Goal: Transaction & Acquisition: Purchase product/service

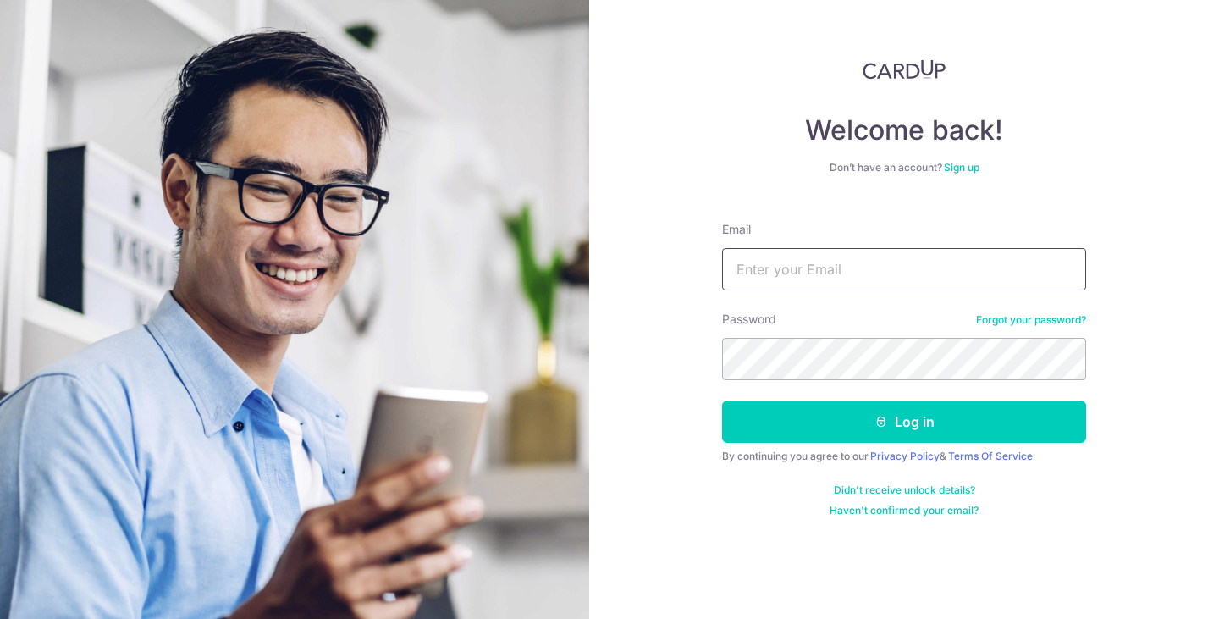
click at [898, 275] on input "Email" at bounding box center [904, 269] width 364 height 42
click at [877, 281] on input "Email" at bounding box center [904, 269] width 364 height 42
type input "fcsh@live.com.sg"
click at [722, 401] on button "Log in" at bounding box center [904, 422] width 364 height 42
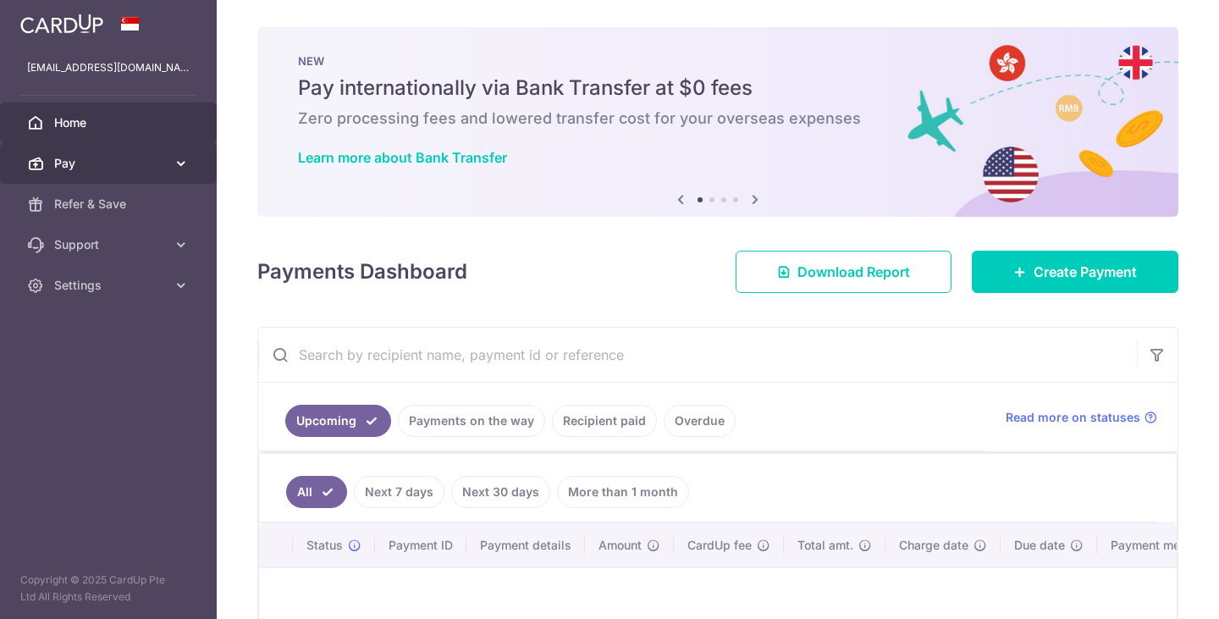
click at [101, 169] on span "Pay" at bounding box center [110, 163] width 112 height 17
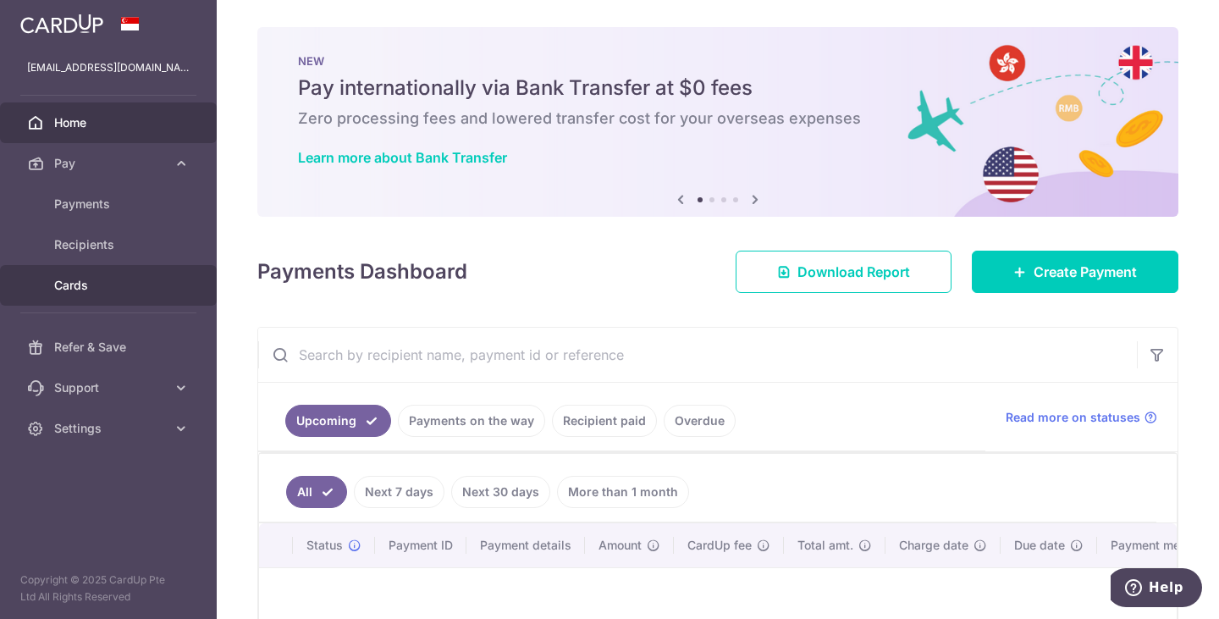
click at [67, 277] on span "Cards" at bounding box center [110, 285] width 112 height 17
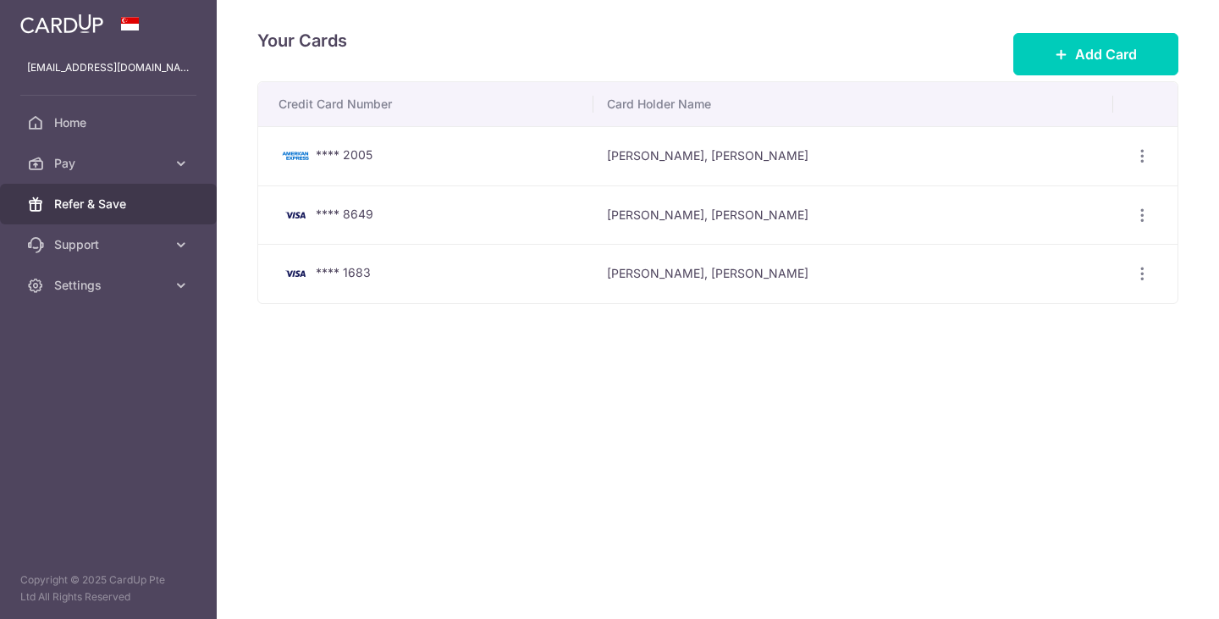
drag, startPoint x: 67, startPoint y: 277, endPoint x: 138, endPoint y: 192, distance: 110.6
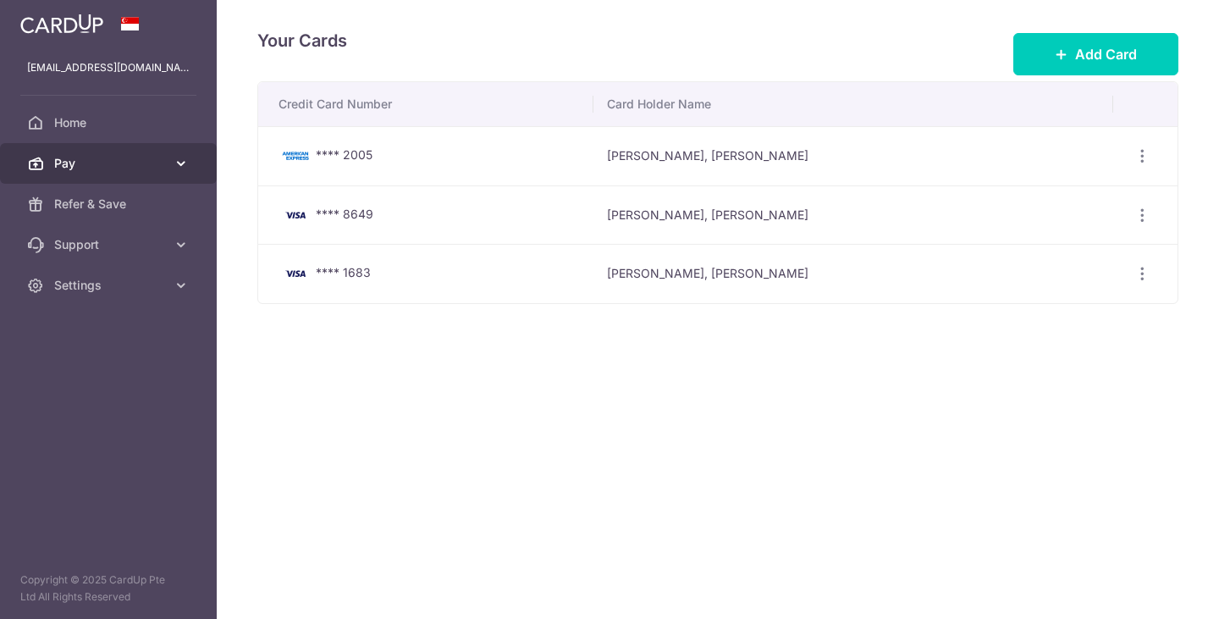
click at [121, 164] on span "Pay" at bounding box center [110, 163] width 112 height 17
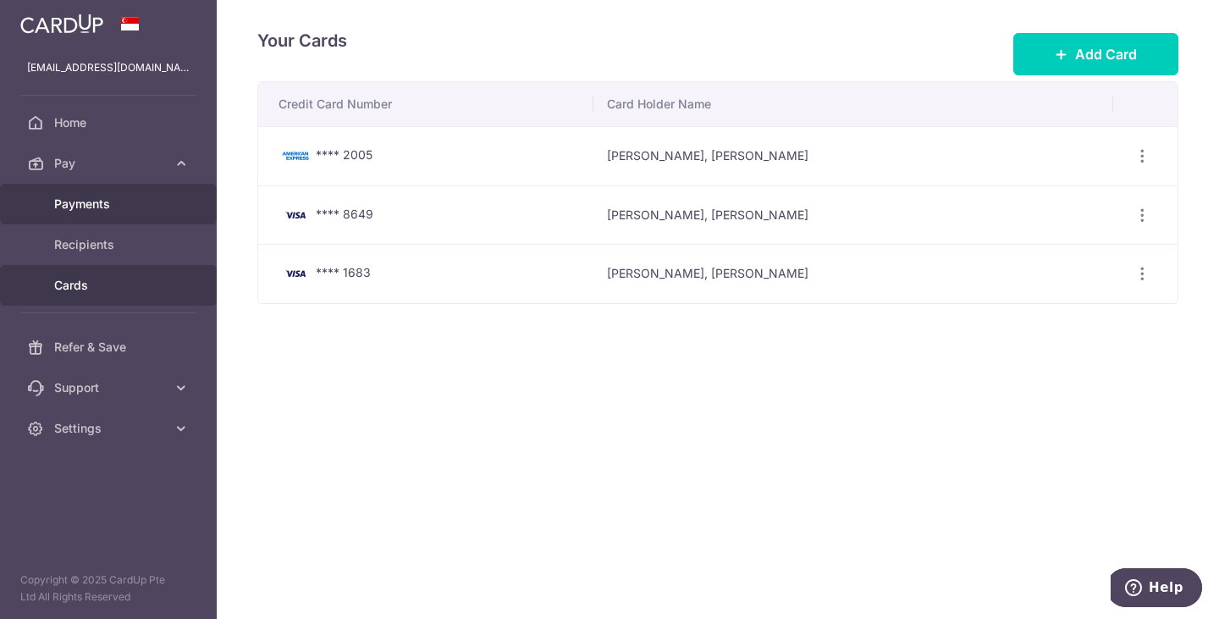
click at [94, 204] on span "Payments" at bounding box center [110, 204] width 112 height 17
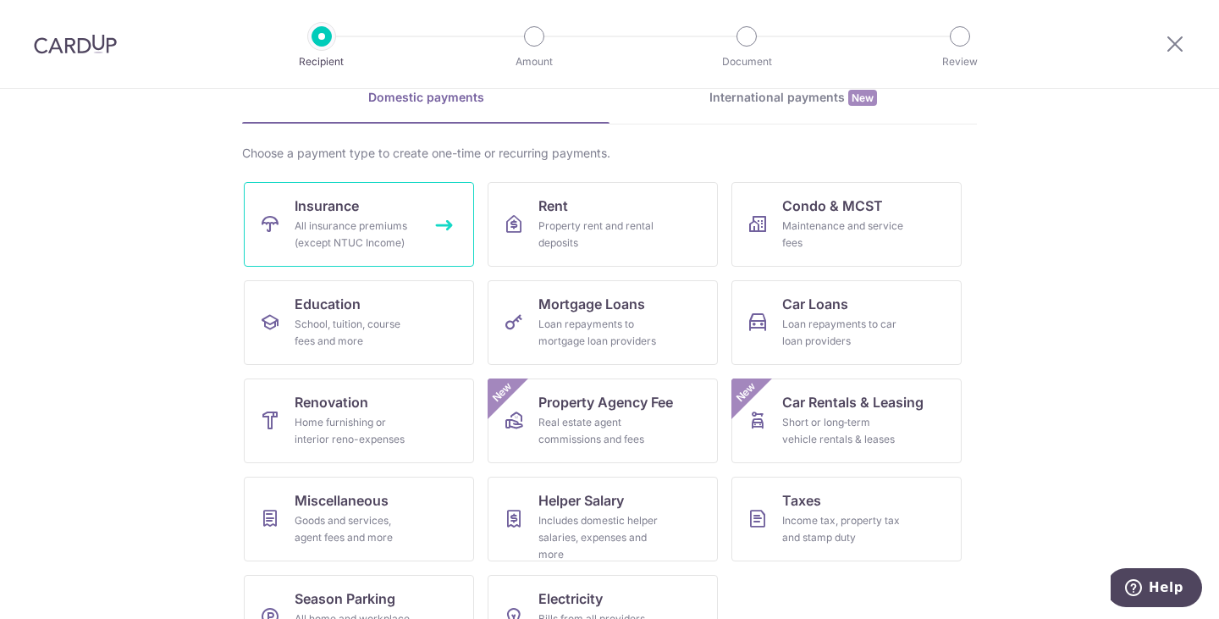
scroll to position [139, 0]
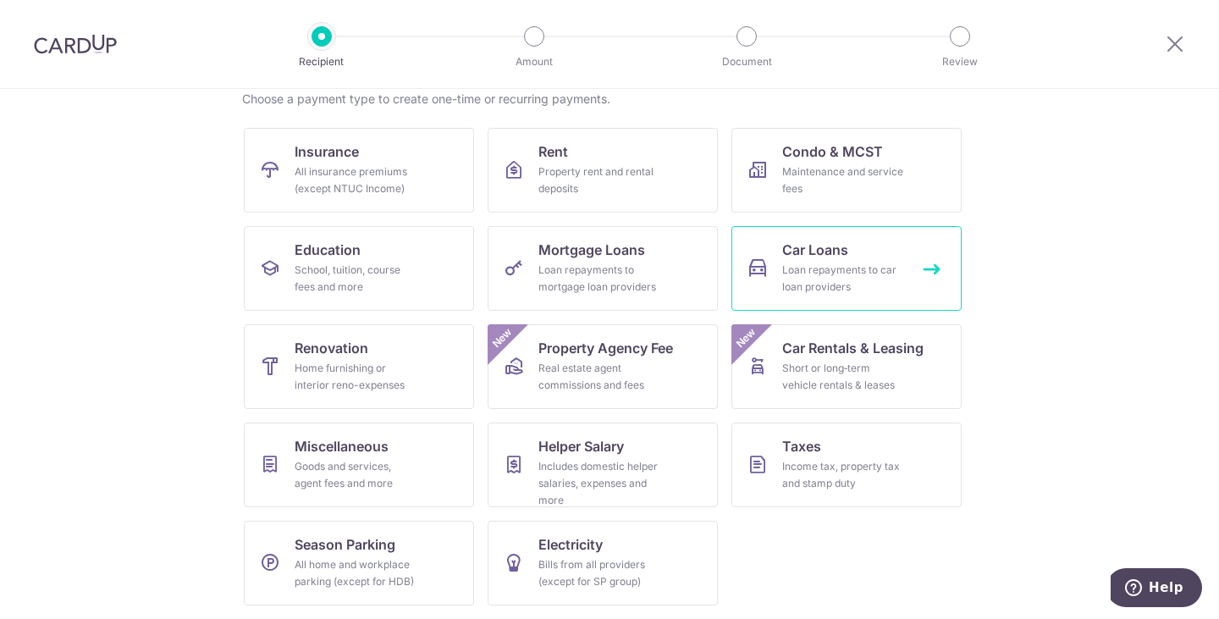
click at [820, 273] on div "Loan repayments to car loan providers" at bounding box center [843, 279] width 122 height 34
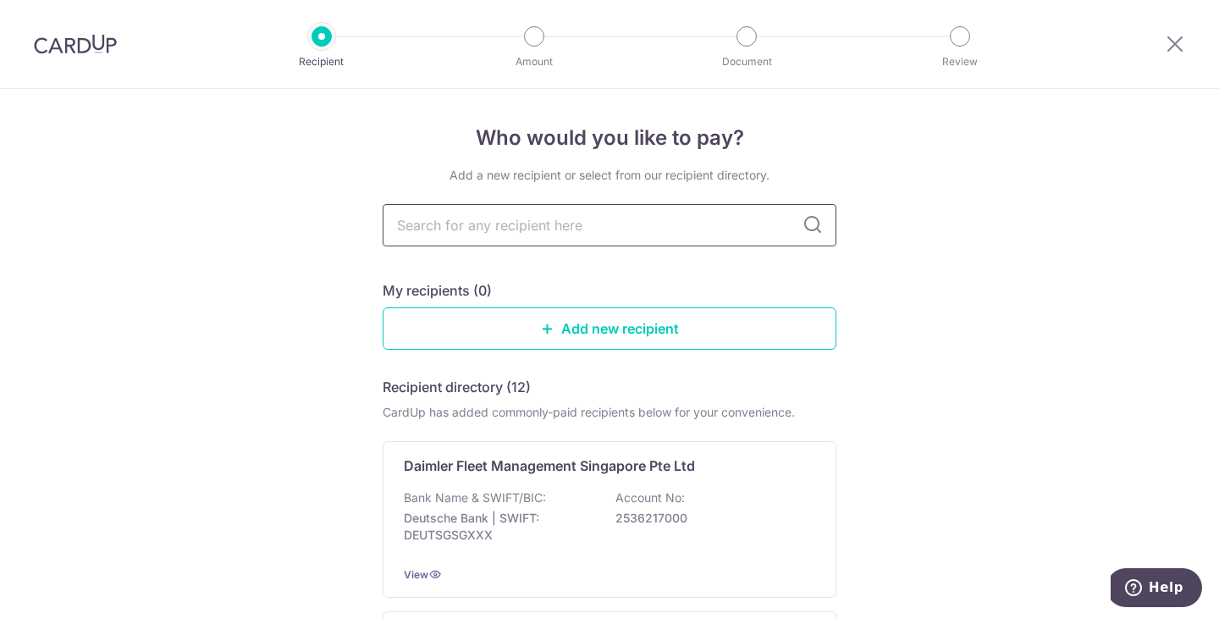
click at [644, 235] on input "text" at bounding box center [610, 225] width 454 height 42
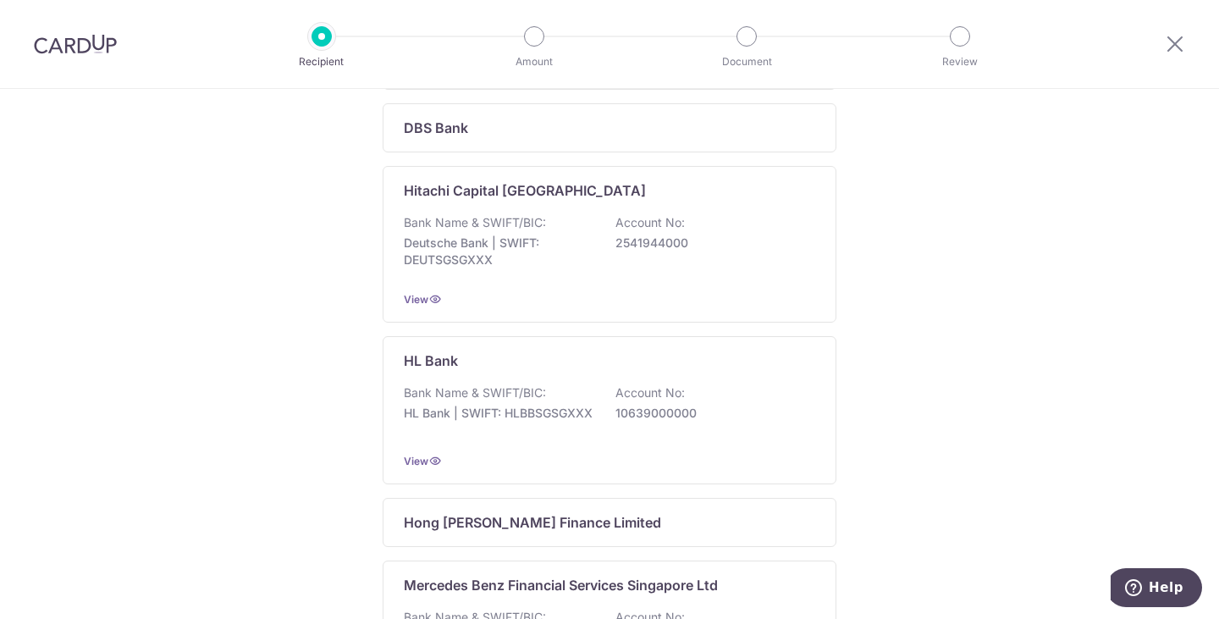
click at [901, 378] on div "Who would you like to pay? Add a new recipient or select from our recipient dir…" at bounding box center [609, 415] width 1219 height 1669
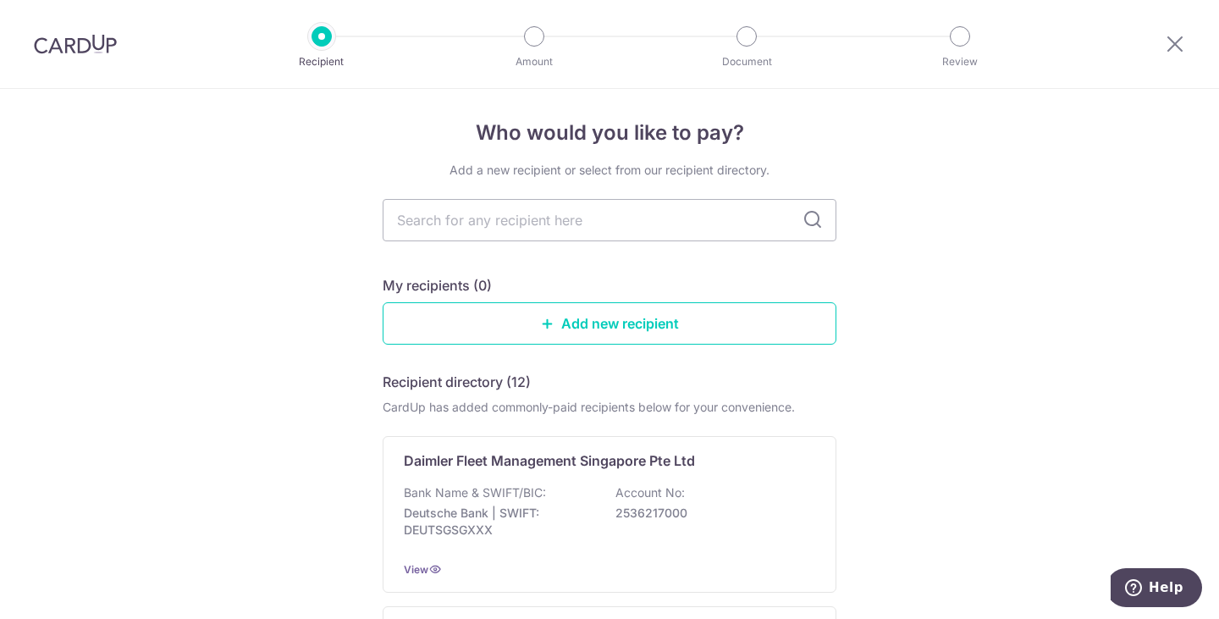
scroll to position [0, 0]
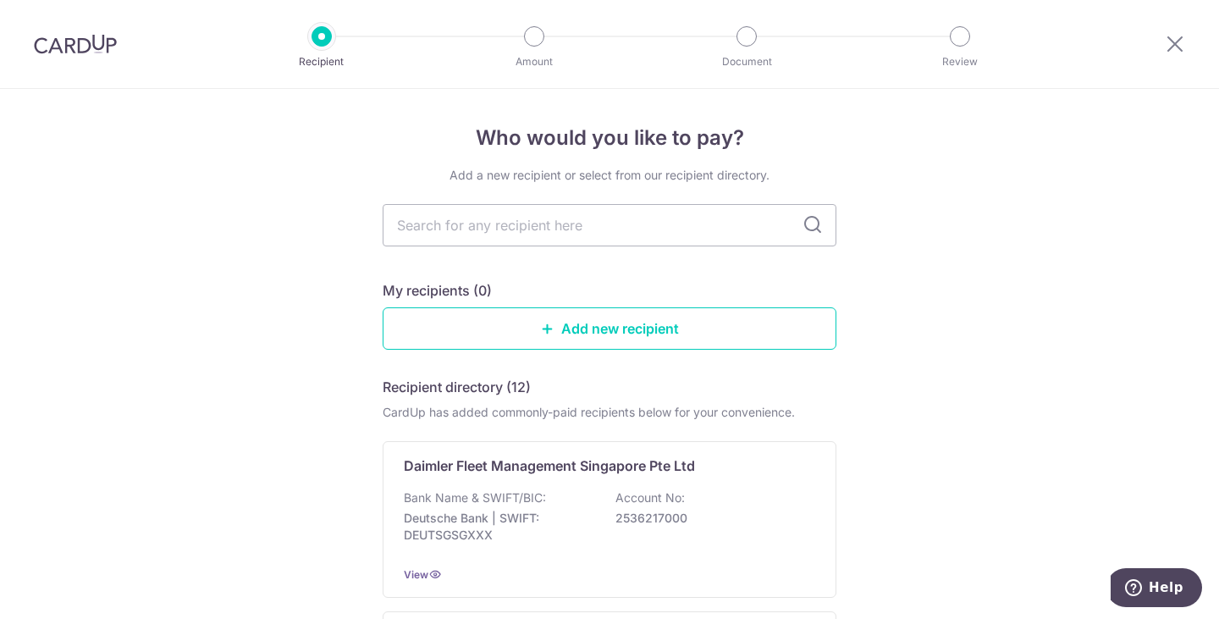
click at [613, 229] on input "text" at bounding box center [610, 225] width 454 height 42
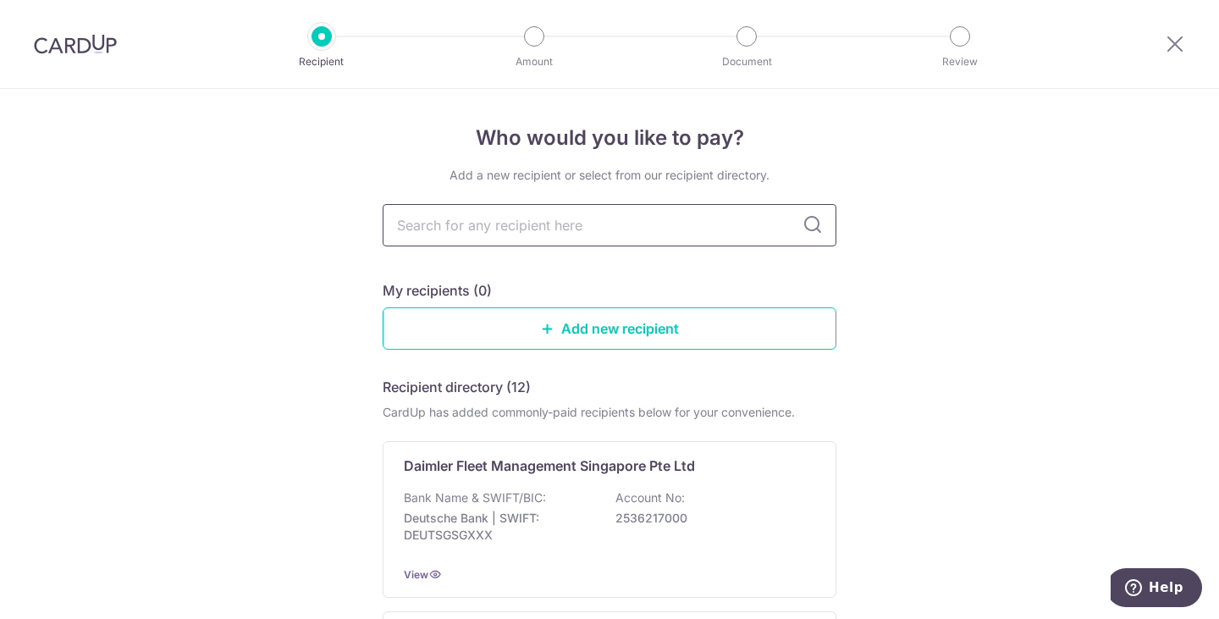
click at [613, 229] on input "text" at bounding box center [610, 225] width 454 height 42
drag, startPoint x: 340, startPoint y: 395, endPoint x: 118, endPoint y: 85, distance: 382.4
click at [86, 60] on div at bounding box center [75, 44] width 151 height 88
click at [88, 47] on img at bounding box center [75, 44] width 83 height 20
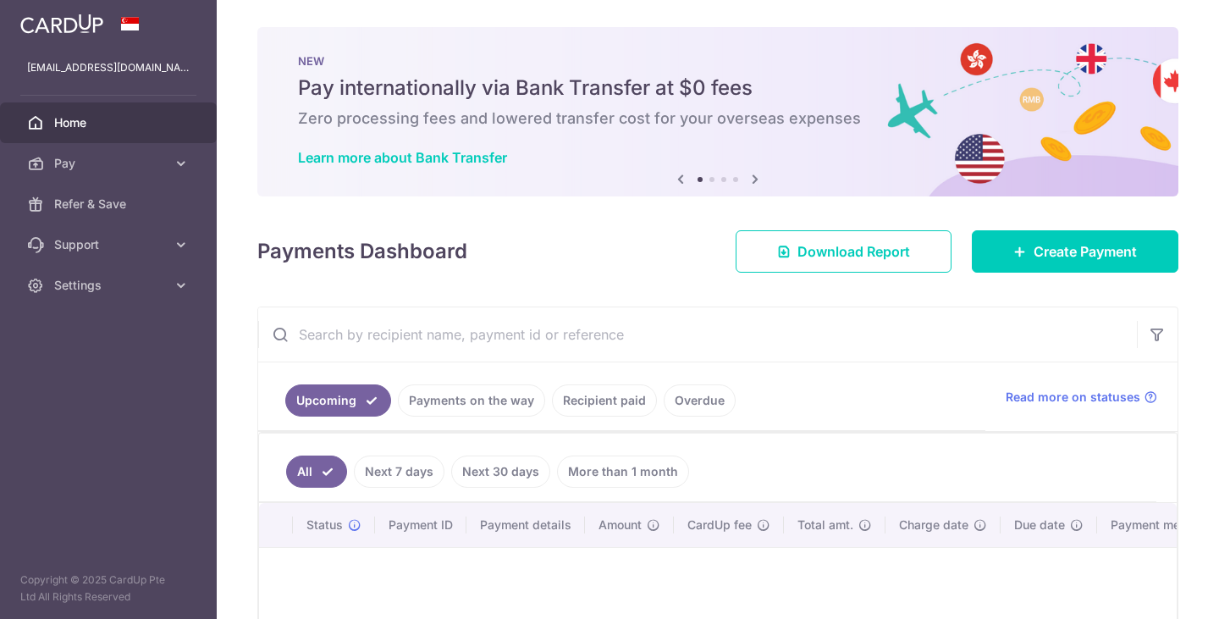
click at [114, 141] on link "Home" at bounding box center [108, 122] width 217 height 41
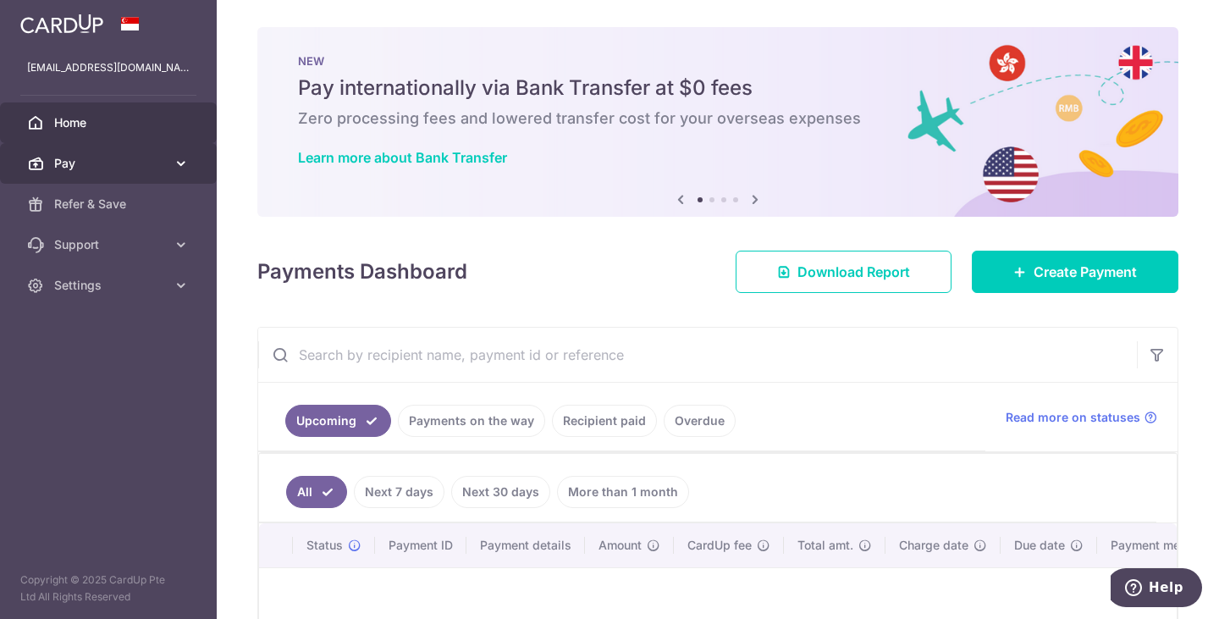
click at [70, 158] on span "Pay" at bounding box center [110, 163] width 112 height 17
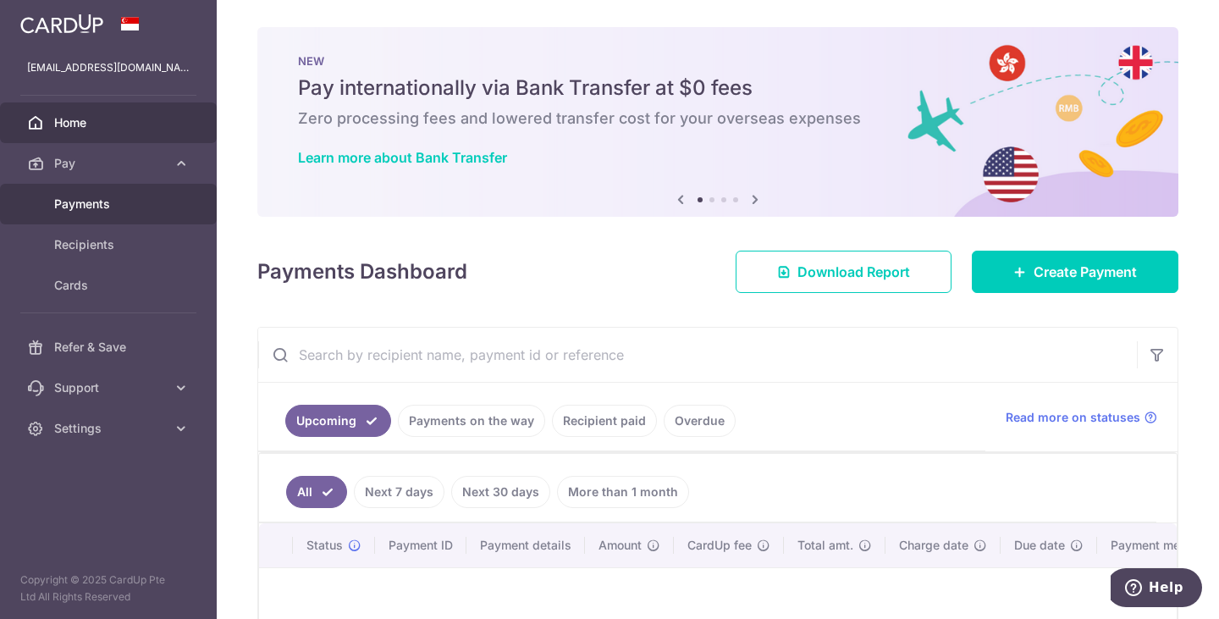
click at [63, 191] on link "Payments" at bounding box center [108, 204] width 217 height 41
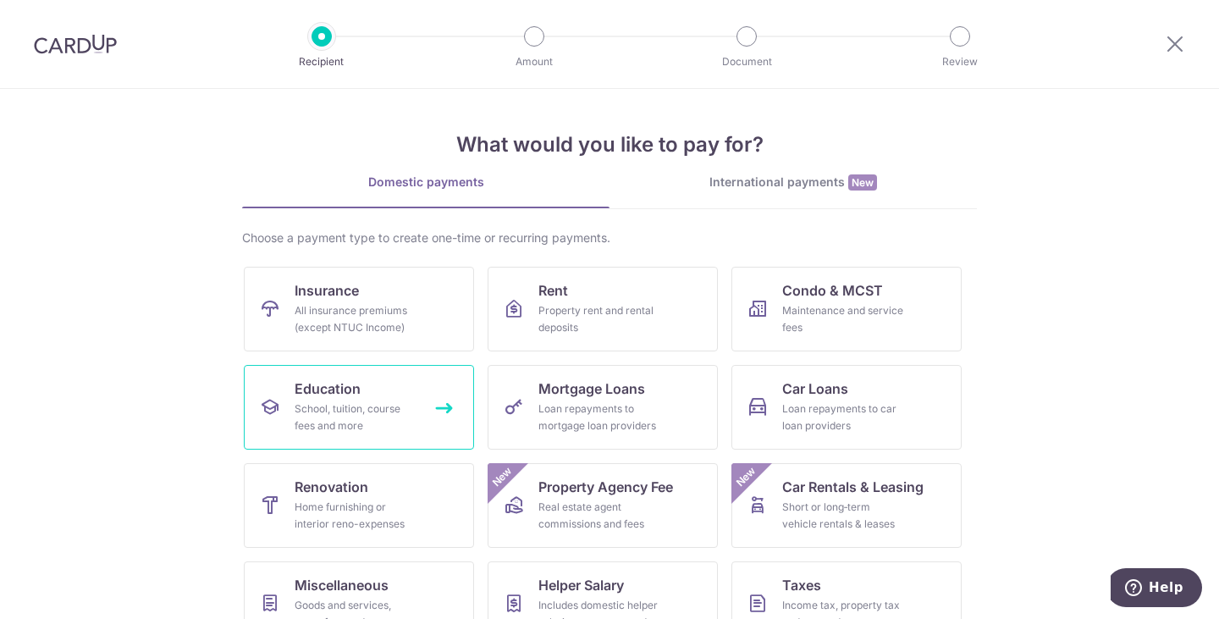
scroll to position [139, 0]
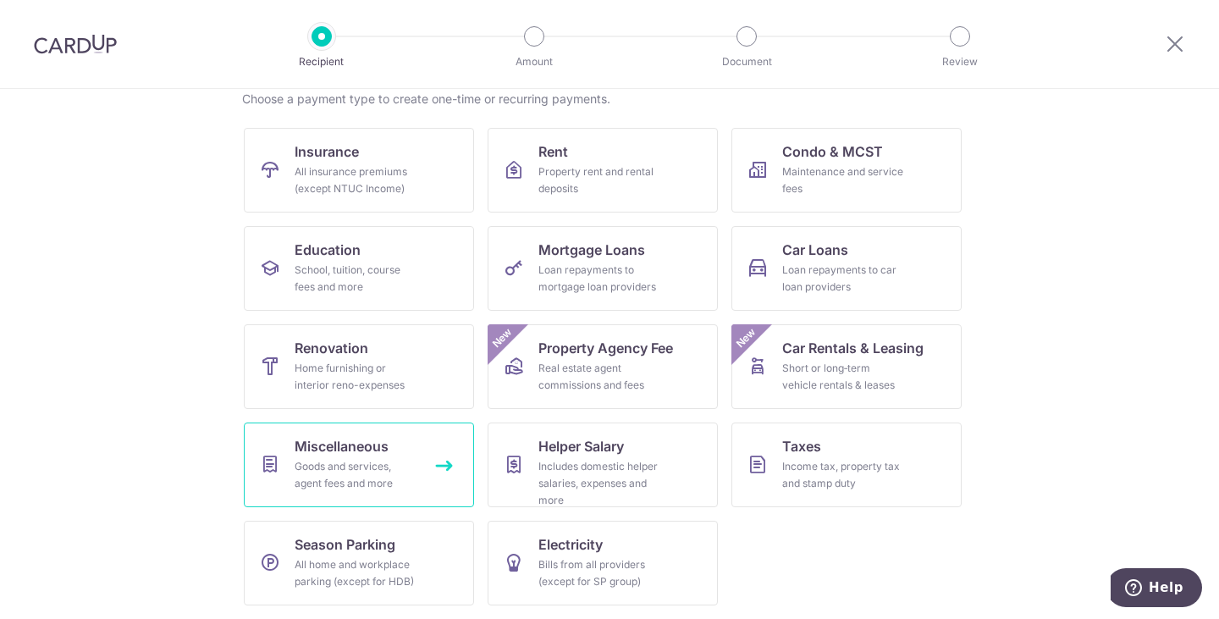
click at [299, 462] on div "Goods and services, agent fees and more" at bounding box center [356, 475] width 122 height 34
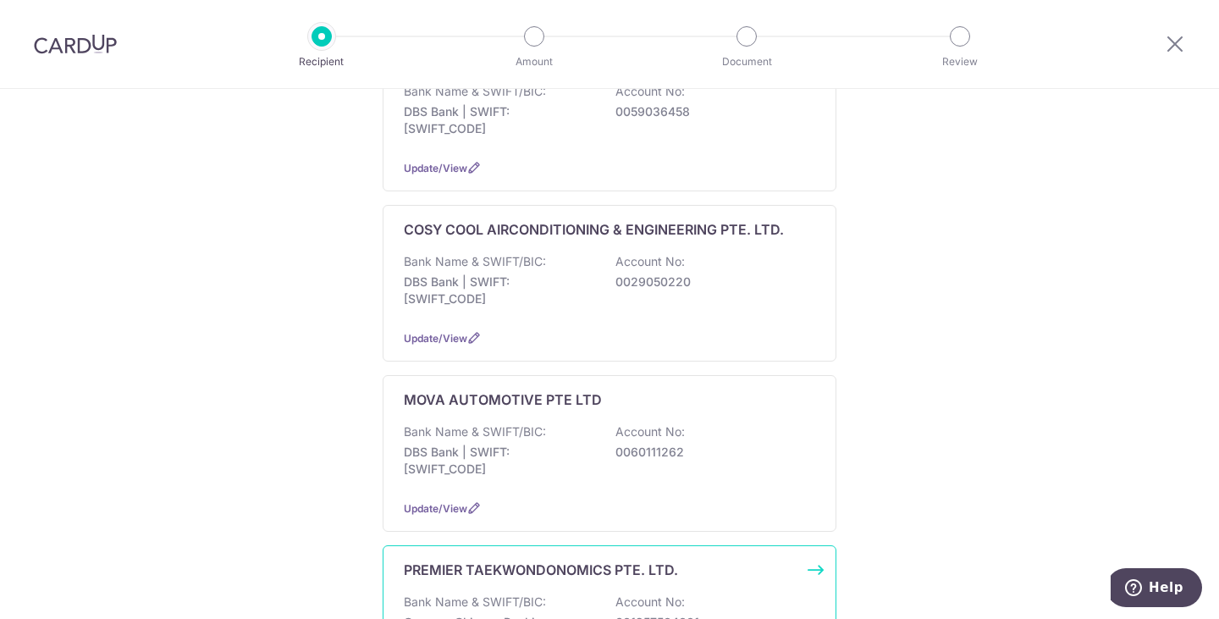
scroll to position [508, 0]
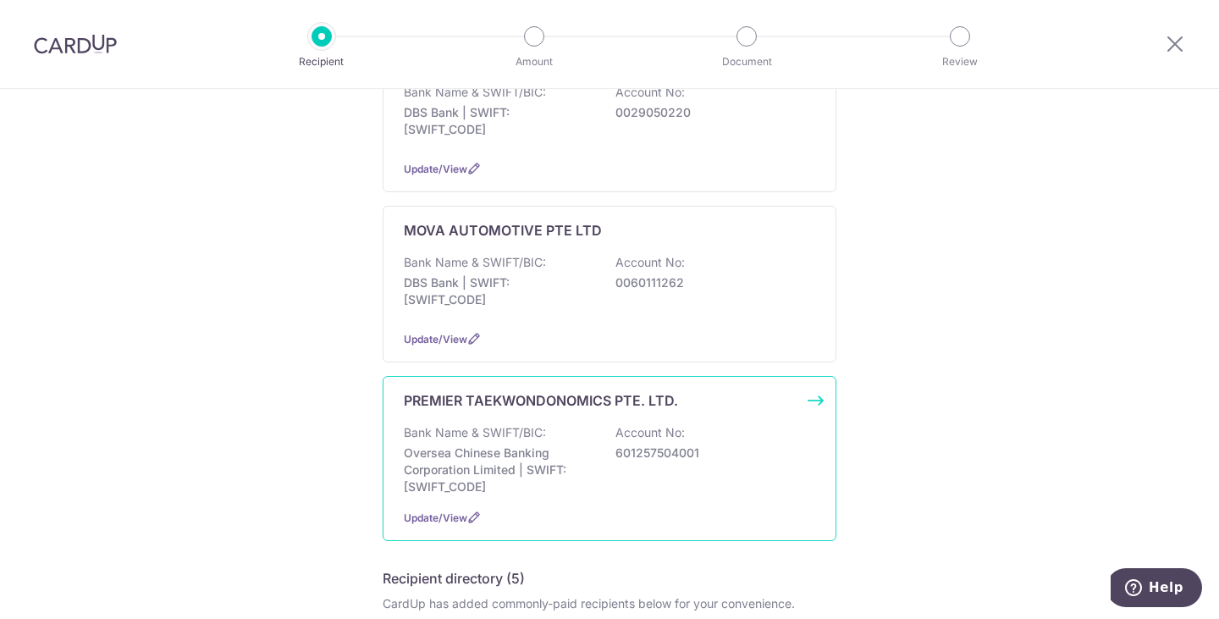
click at [534, 424] on p "Bank Name & SWIFT/BIC:" at bounding box center [475, 432] width 142 height 17
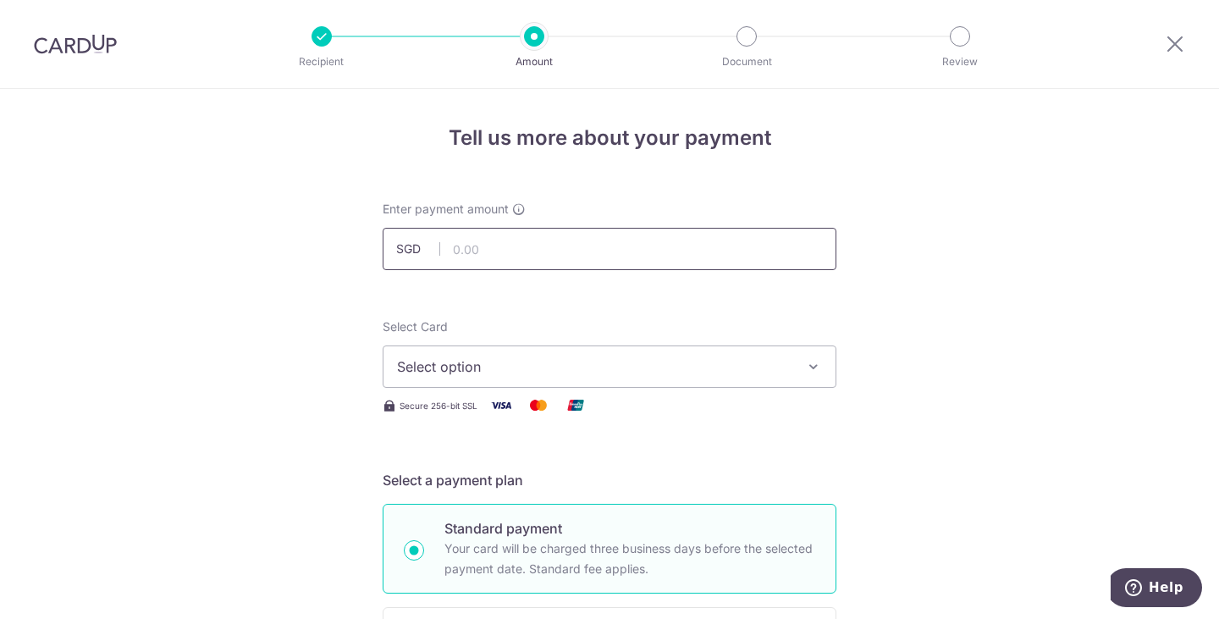
click at [532, 246] on input "text" at bounding box center [610, 249] width 454 height 42
type input "139.00"
click at [420, 361] on span "Select option" at bounding box center [594, 367] width 395 height 20
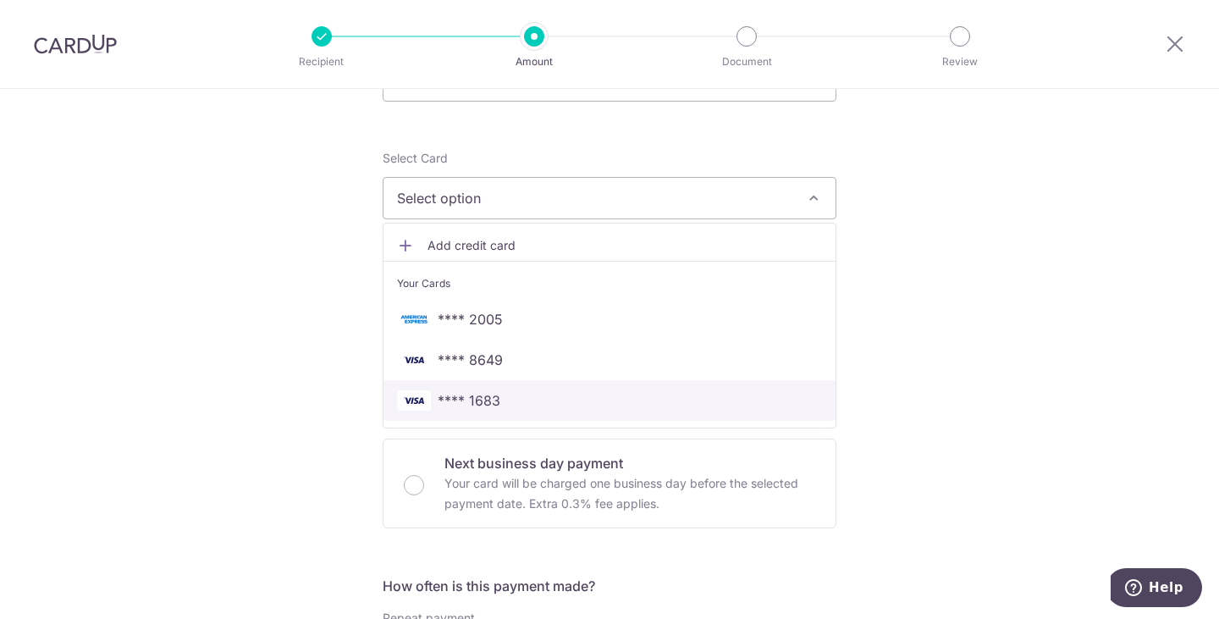
scroll to position [169, 0]
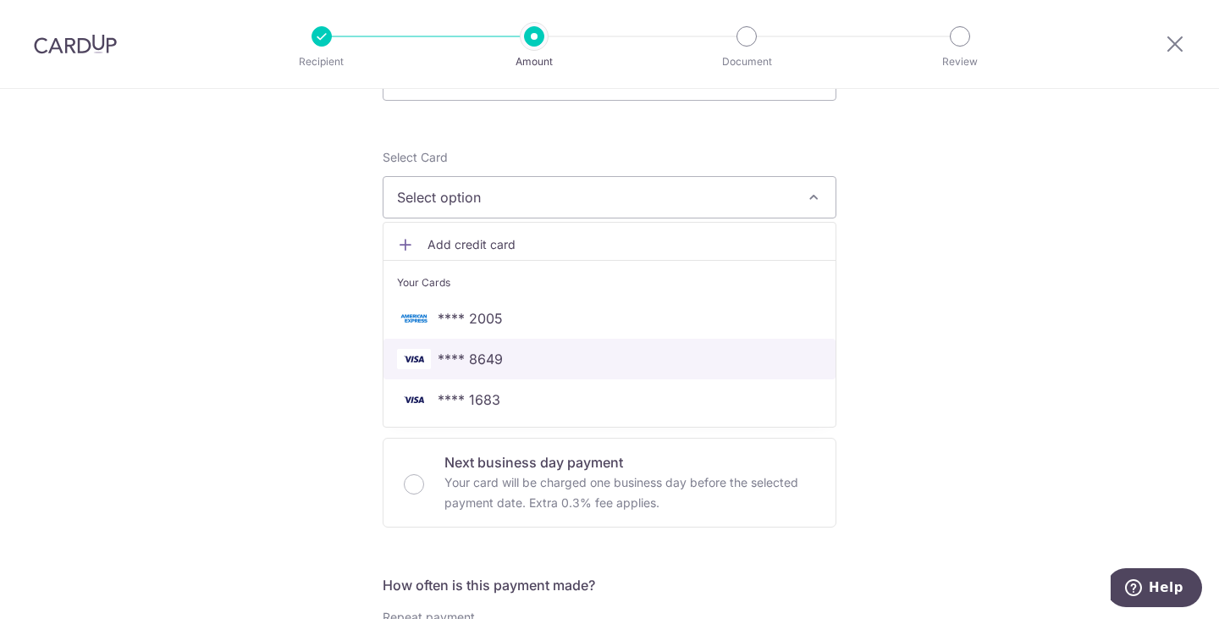
click at [445, 352] on span "**** 8649" at bounding box center [470, 359] width 65 height 20
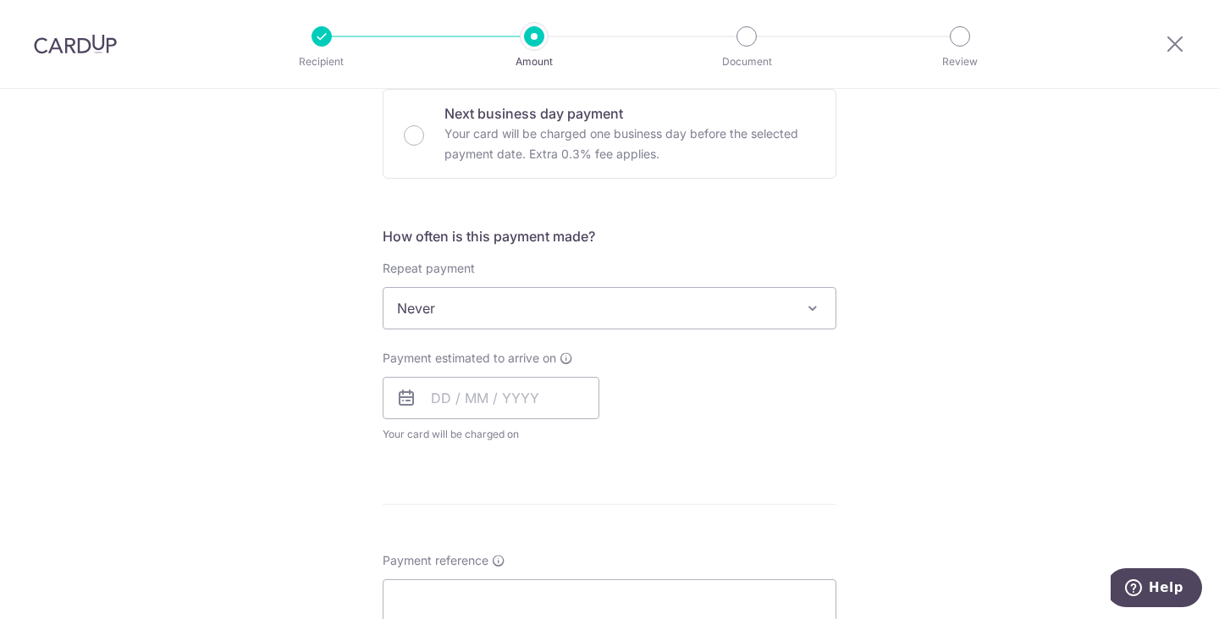
scroll to position [677, 0]
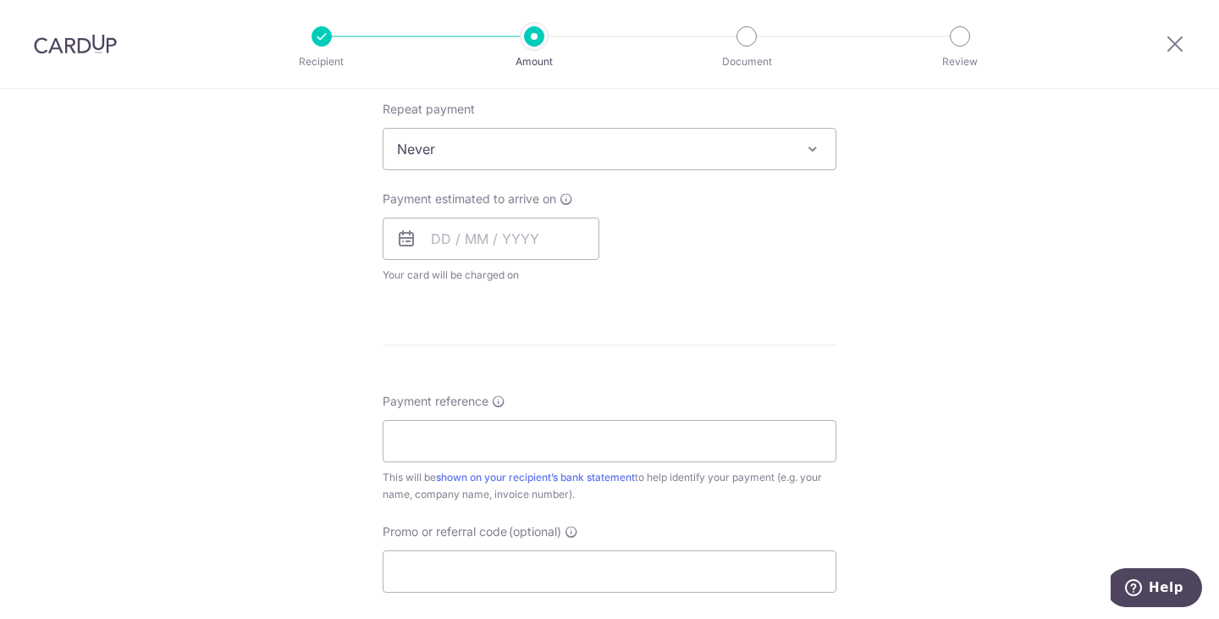
click at [485, 144] on span "Never" at bounding box center [610, 149] width 452 height 41
click at [307, 182] on div "Tell us more about your payment Enter payment amount SGD 139.00 139.00 Select C…" at bounding box center [609, 177] width 1219 height 1532
click at [464, 231] on input "text" at bounding box center [491, 239] width 217 height 42
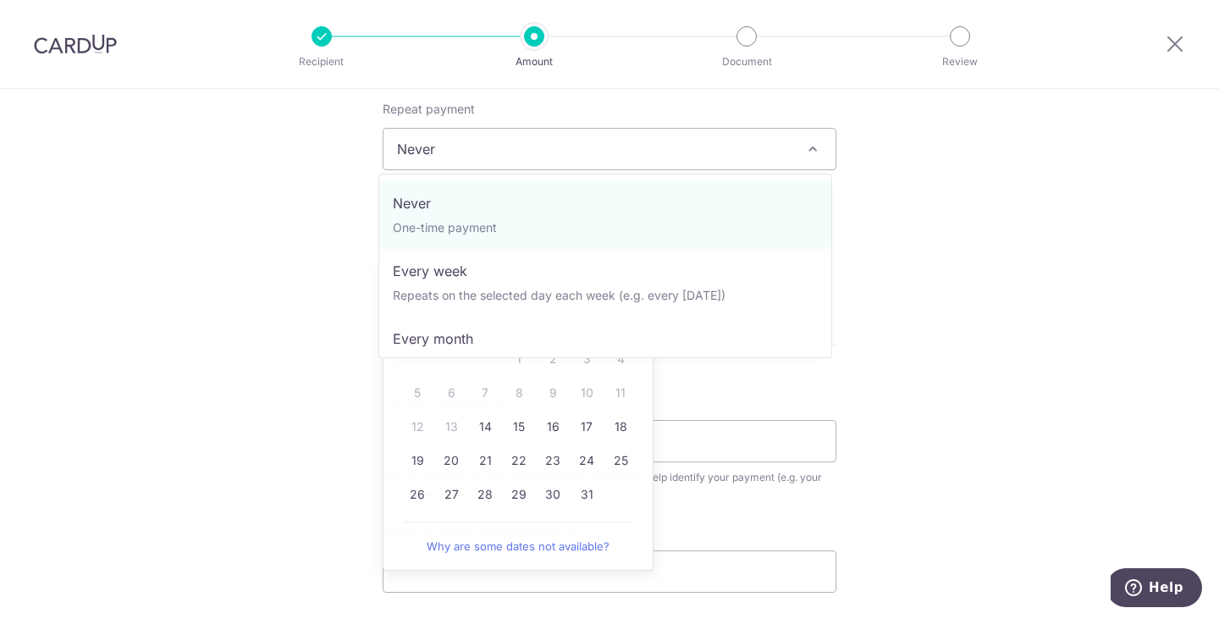
drag, startPoint x: 705, startPoint y: 158, endPoint x: 644, endPoint y: 159, distance: 61.0
click at [705, 158] on span "Never" at bounding box center [610, 149] width 452 height 41
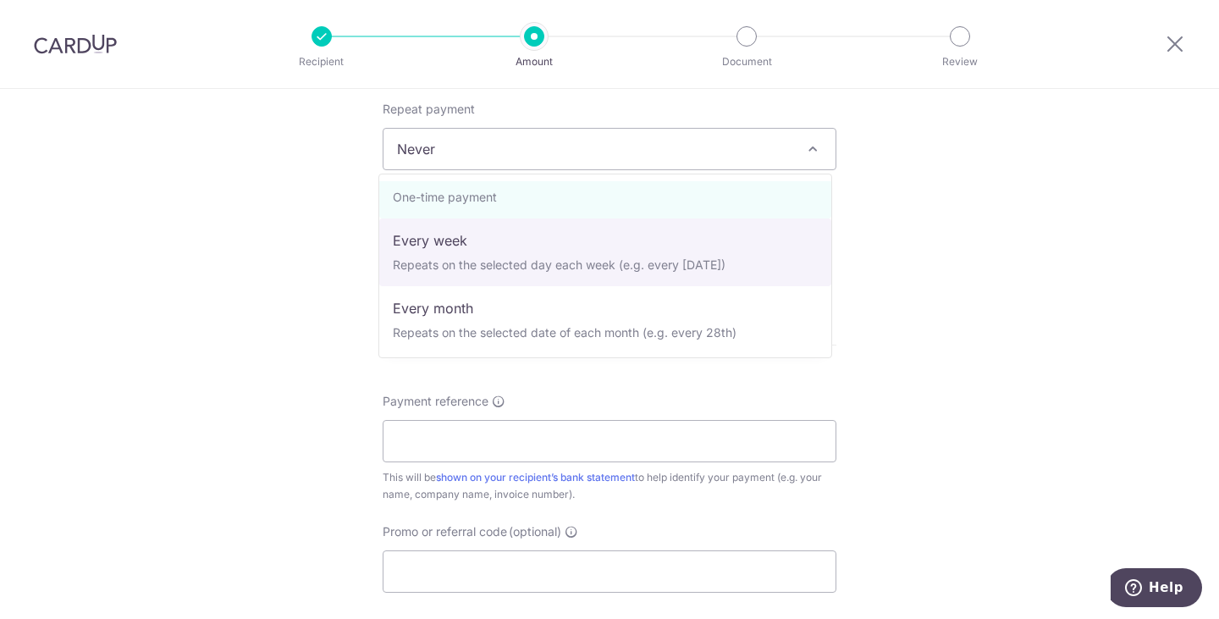
scroll to position [0, 0]
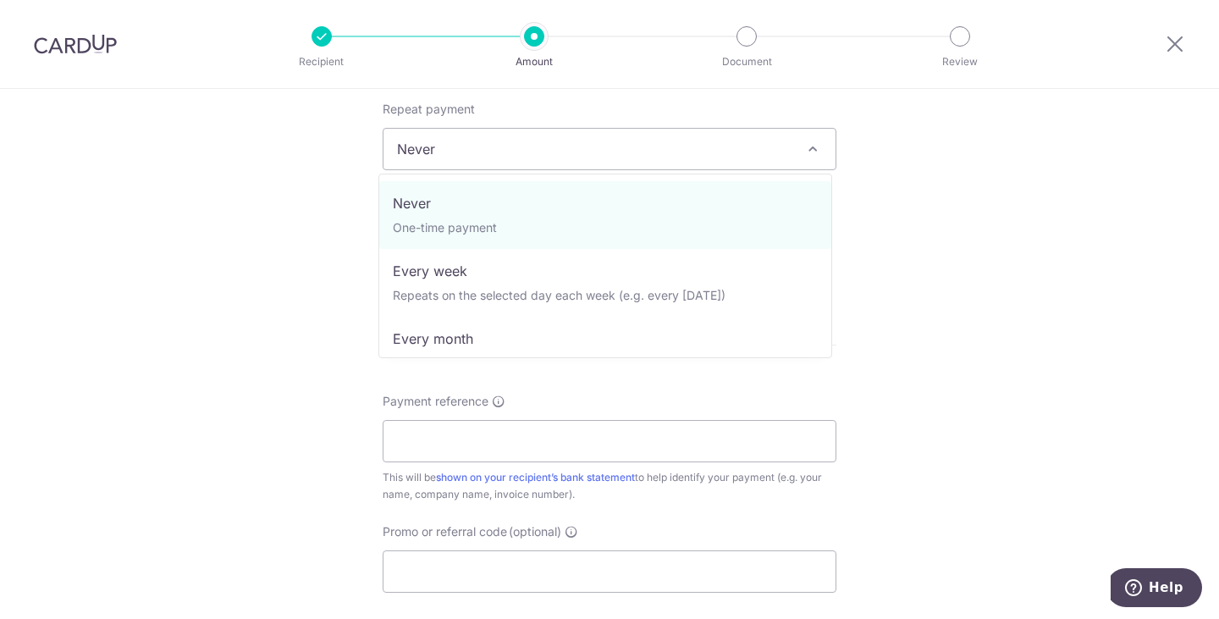
click at [515, 154] on span "Never" at bounding box center [610, 149] width 452 height 41
click at [301, 240] on div "Tell us more about your payment Enter payment amount SGD 139.00 139.00 Select C…" at bounding box center [609, 177] width 1219 height 1532
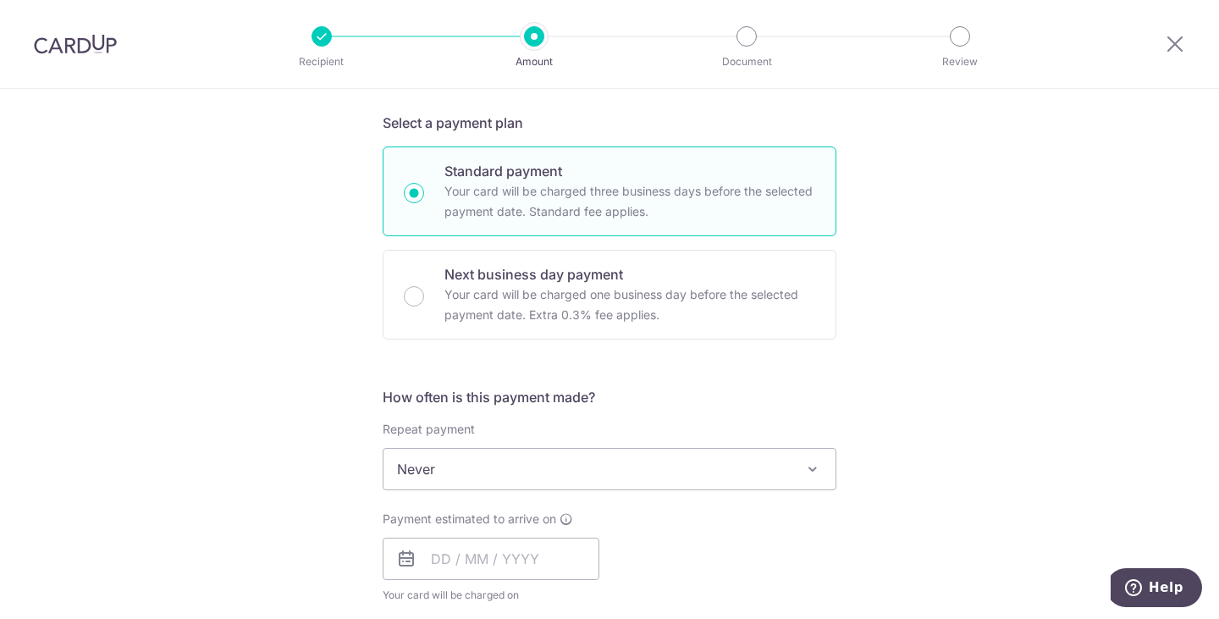
scroll to position [339, 0]
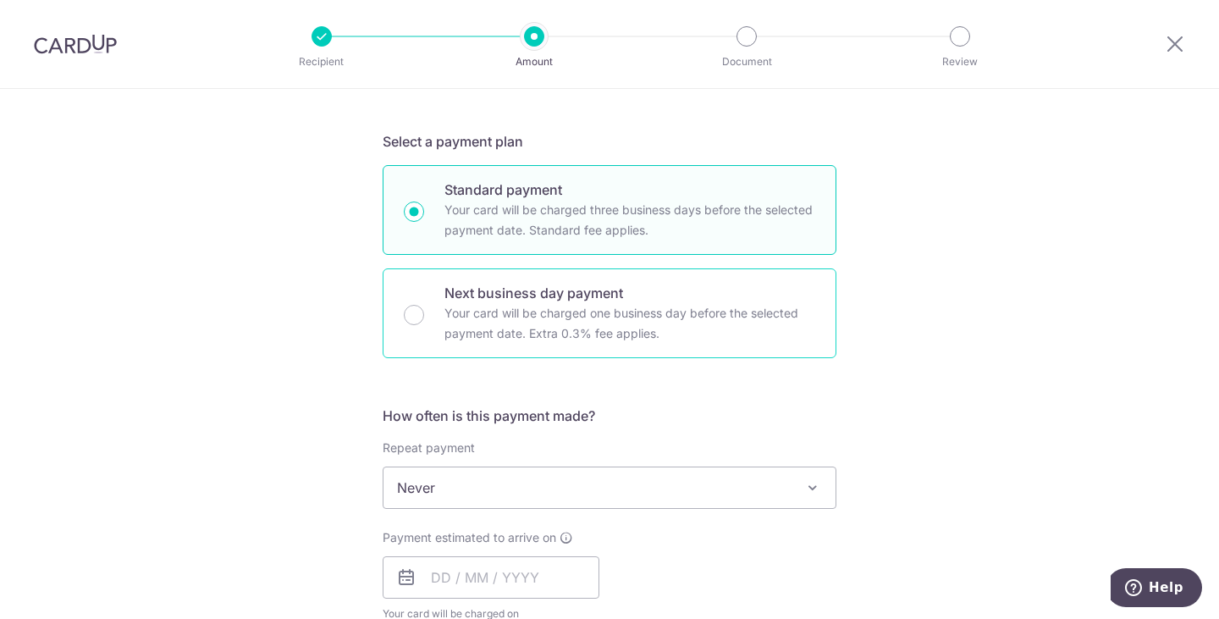
click at [666, 340] on p "Your card will be charged one business day before the selected payment date. Ex…" at bounding box center [630, 323] width 371 height 41
click at [424, 325] on input "Next business day payment Your card will be charged one business day before the…" at bounding box center [414, 315] width 20 height 20
radio input "false"
radio input "true"
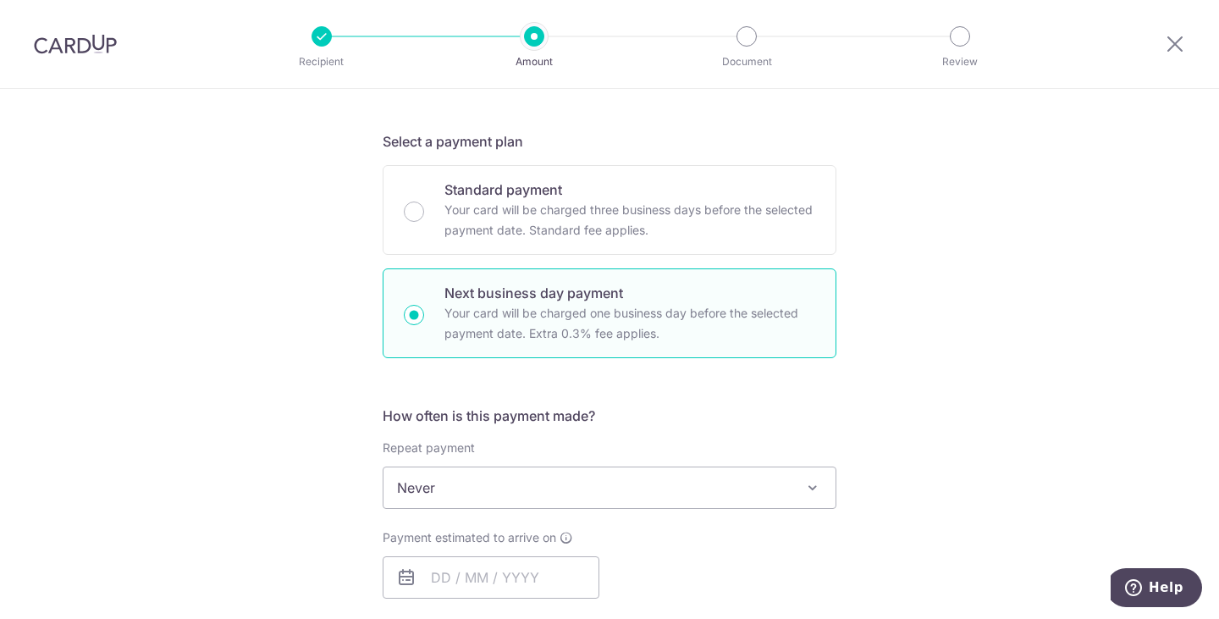
scroll to position [593, 0]
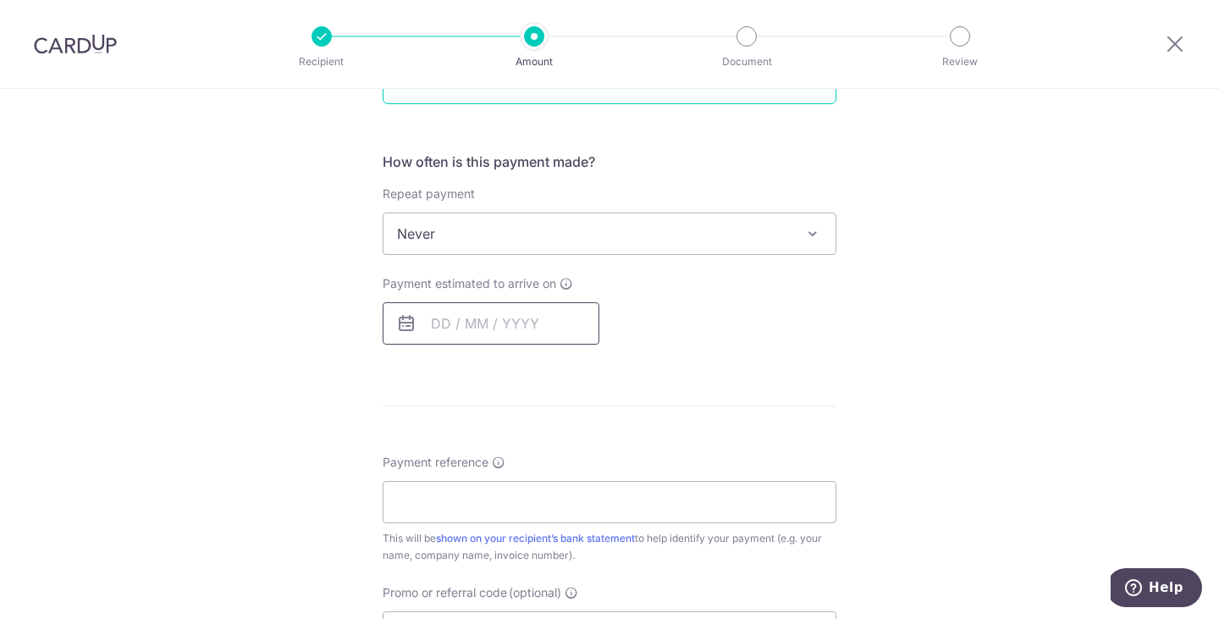
click at [521, 307] on input "text" at bounding box center [491, 323] width 217 height 42
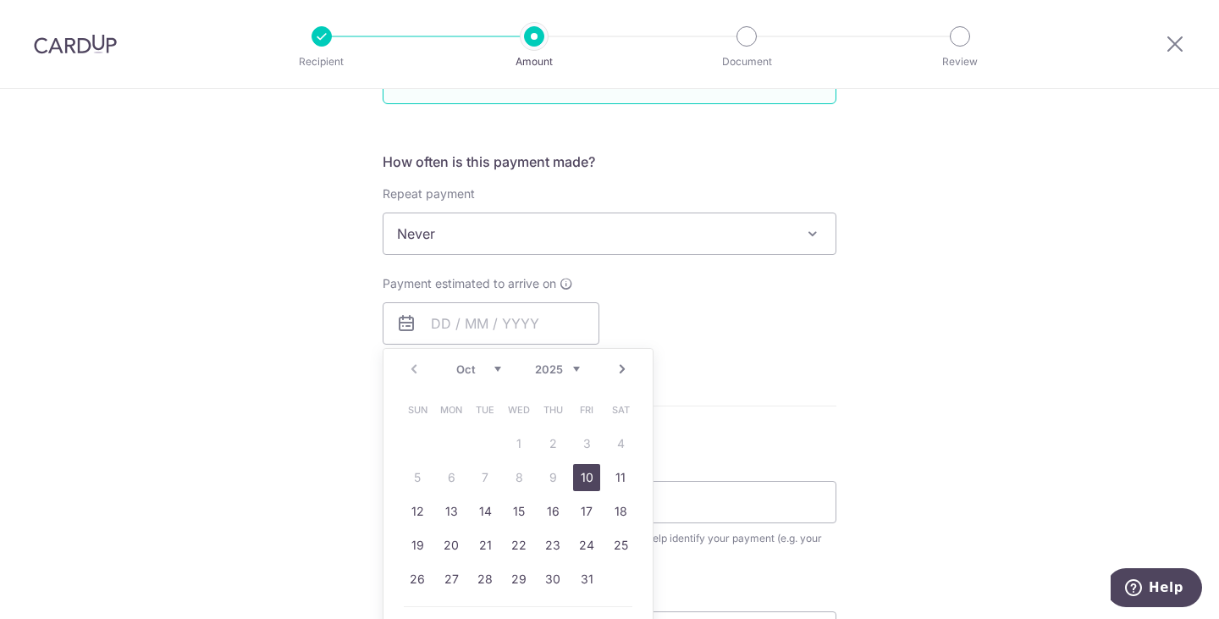
click at [578, 481] on link "10" at bounding box center [586, 477] width 27 height 27
type input "[DATE]"
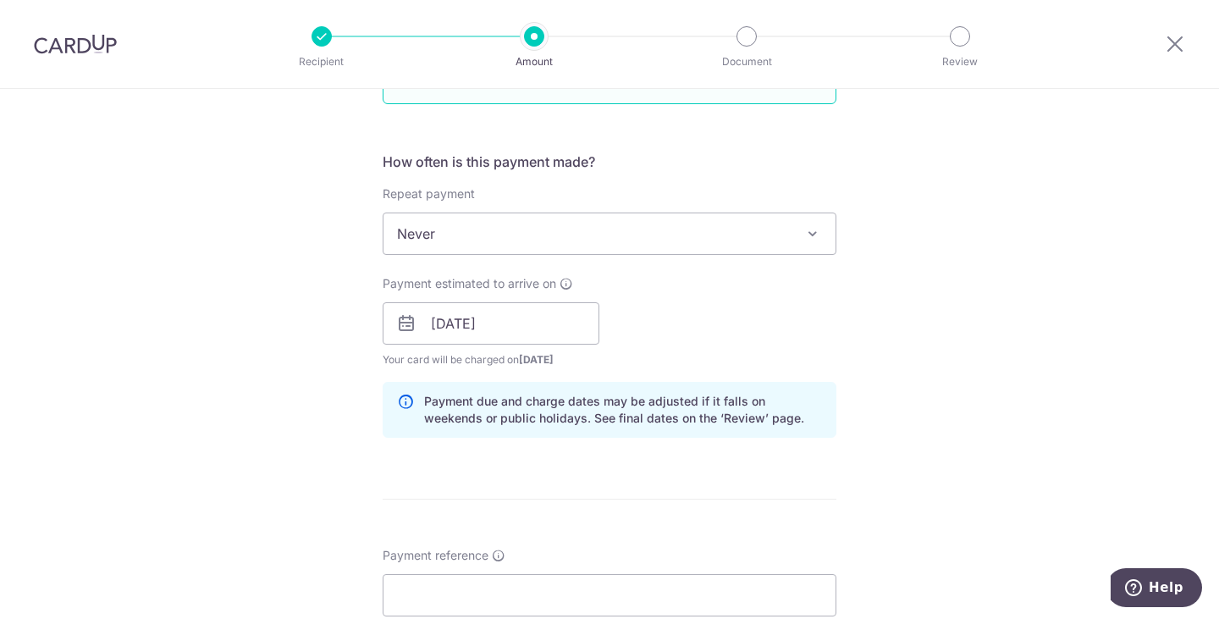
click at [755, 390] on div "Payment due and charge dates may be adjusted if it falls on weekends or public …" at bounding box center [610, 410] width 454 height 56
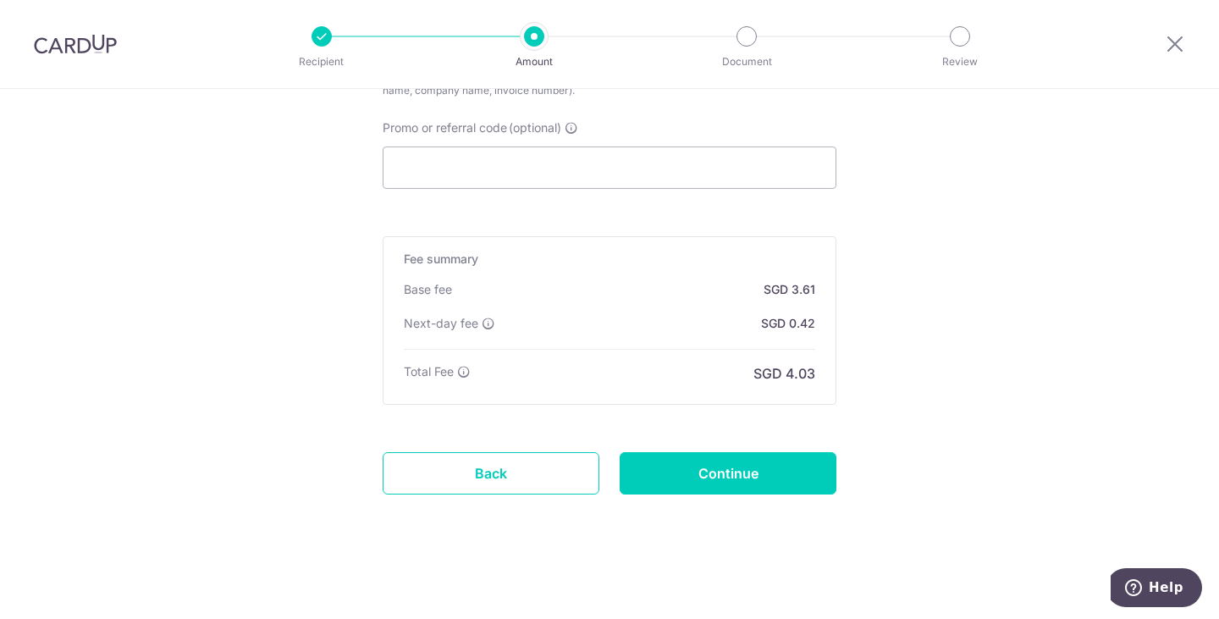
scroll to position [1153, 0]
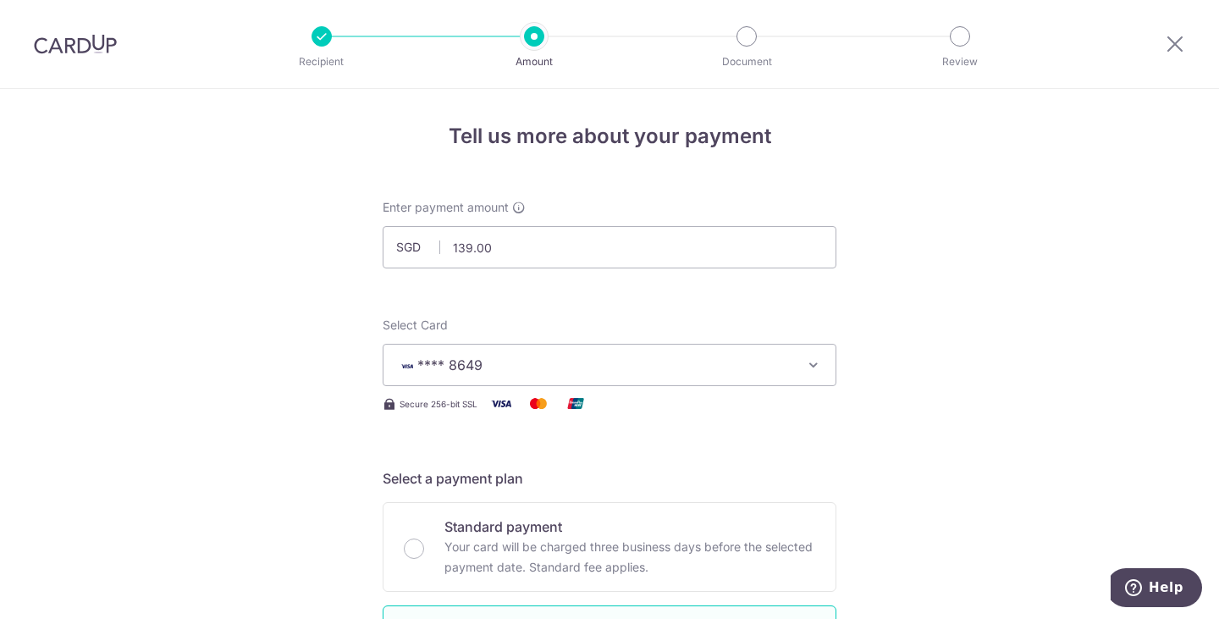
scroll to position [0, 0]
drag, startPoint x: 550, startPoint y: 239, endPoint x: 27, endPoint y: 198, distance: 524.1
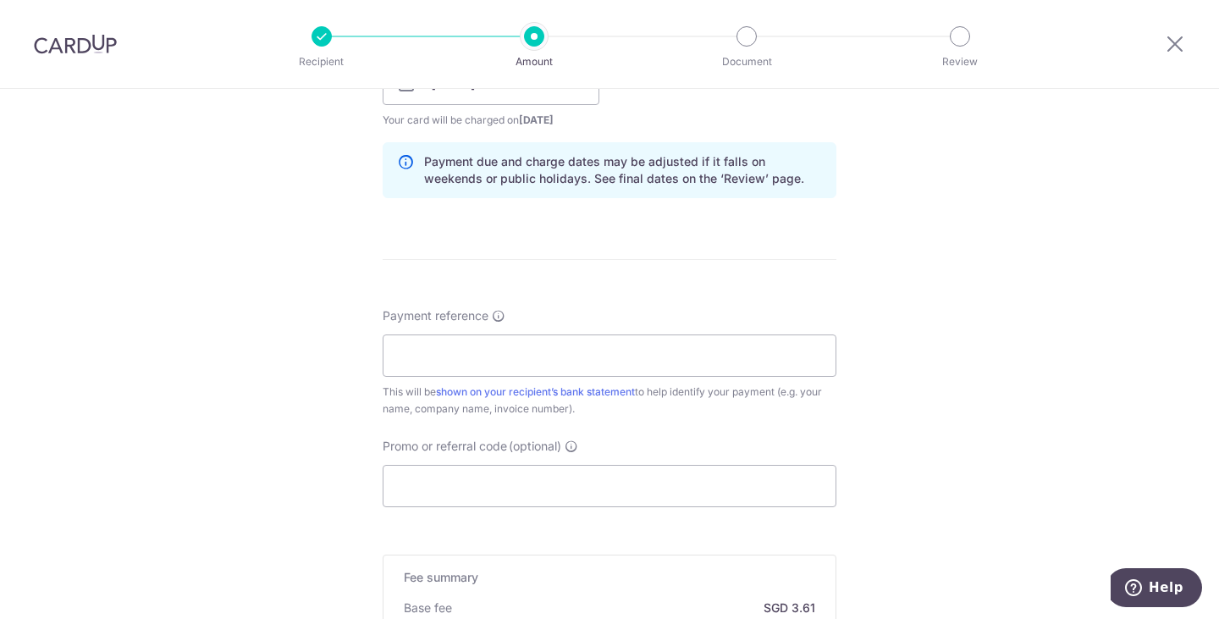
scroll to position [1016, 0]
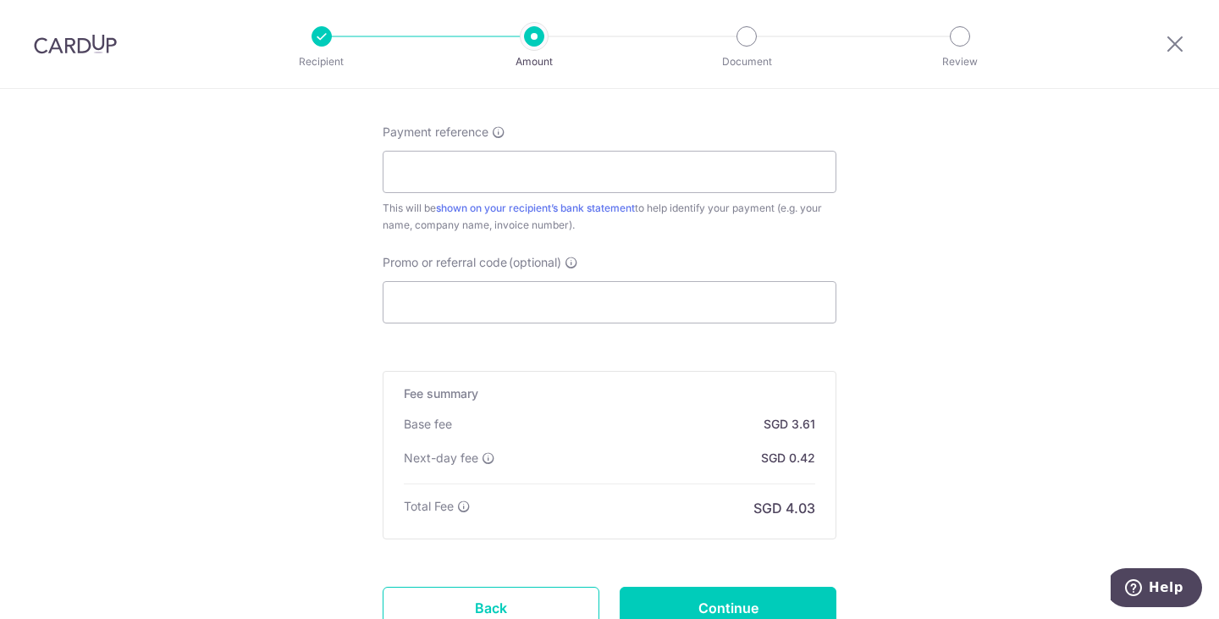
type input "351.00"
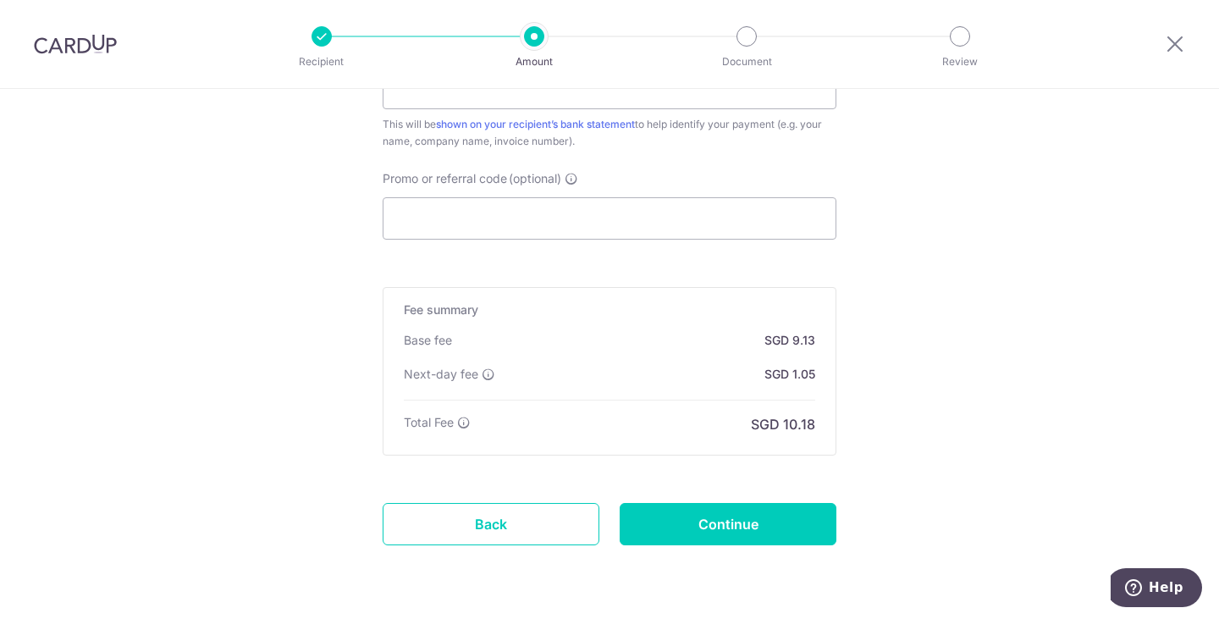
scroll to position [1101, 0]
